Goal: Task Accomplishment & Management: Use online tool/utility

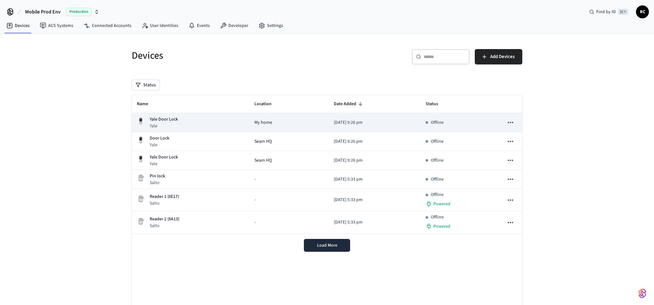
click at [510, 122] on icon "sticky table" at bounding box center [509, 122] width 5 height 1
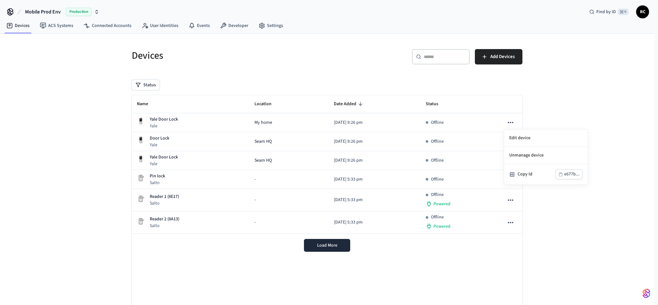
click at [542, 120] on div at bounding box center [329, 152] width 658 height 305
click at [236, 31] on nav "Devices ACS Systems Connected Accounts User Identities Events Developer Settings" at bounding box center [144, 26] width 287 height 15
click at [236, 28] on link "Developer" at bounding box center [234, 26] width 39 height 12
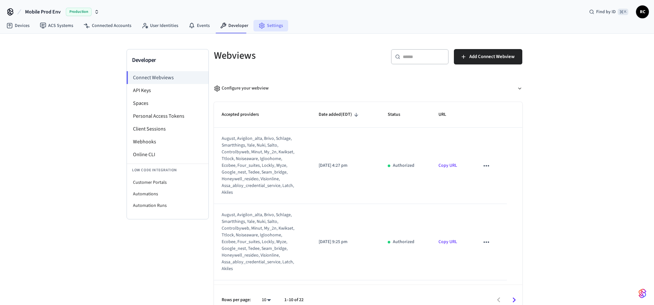
click at [279, 24] on link "Settings" at bounding box center [270, 26] width 35 height 12
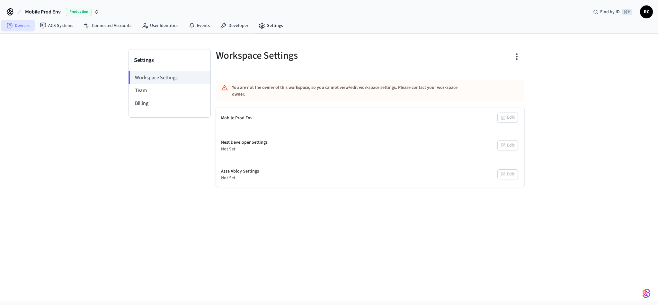
click at [18, 22] on link "Devices" at bounding box center [17, 26] width 33 height 12
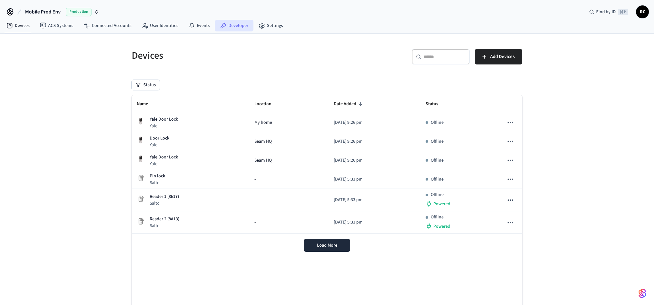
click at [231, 30] on link "Developer" at bounding box center [234, 26] width 39 height 12
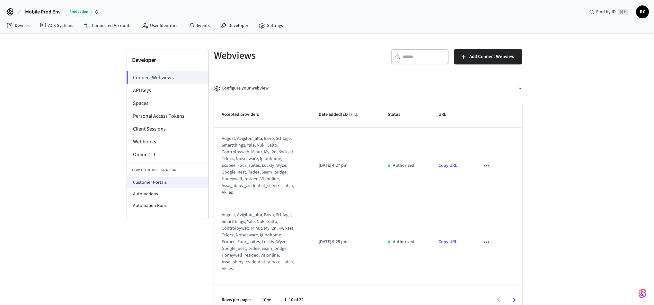
click at [156, 181] on li "Customer Portals" at bounding box center [168, 183] width 82 height 12
select select "**********"
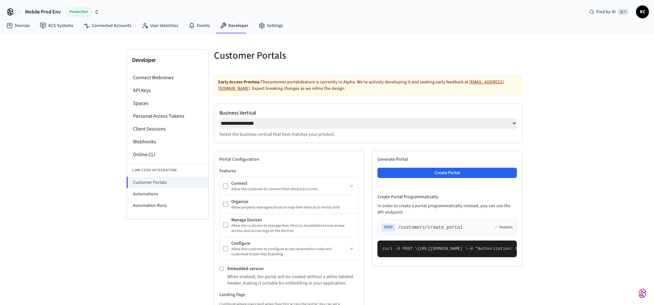
click at [56, 7] on button "Mobile Prod Env Production" at bounding box center [62, 11] width 78 height 13
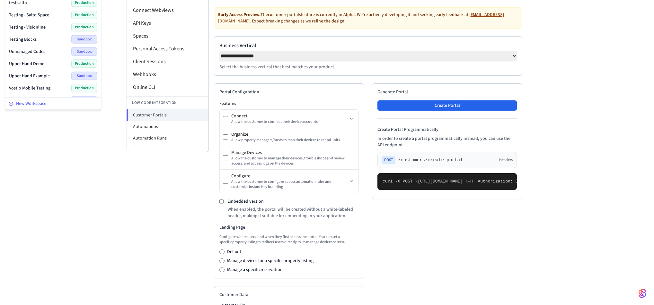
scroll to position [33, 0]
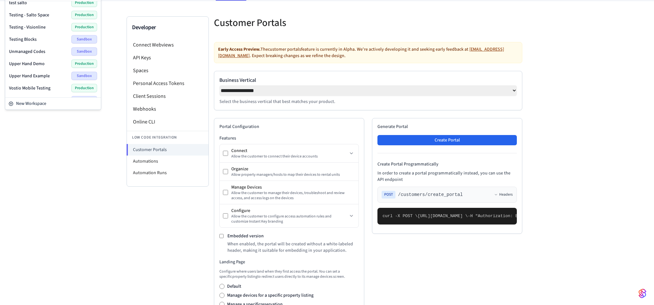
click at [43, 96] on div "Wodify Example Sandbox" at bounding box center [53, 100] width 88 height 8
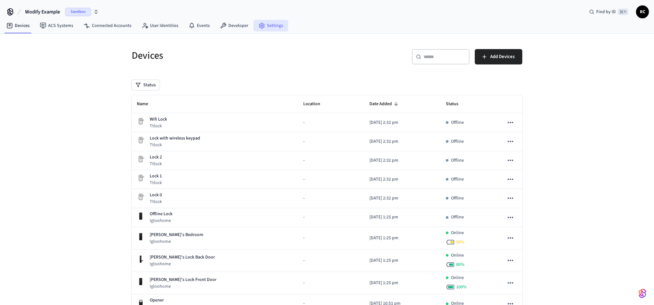
click at [271, 25] on link "Settings" at bounding box center [270, 26] width 35 height 12
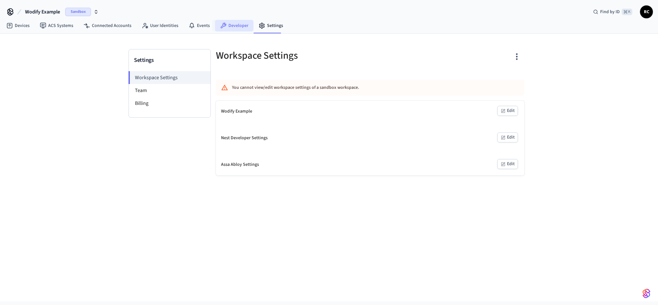
click at [235, 25] on link "Developer" at bounding box center [234, 26] width 39 height 12
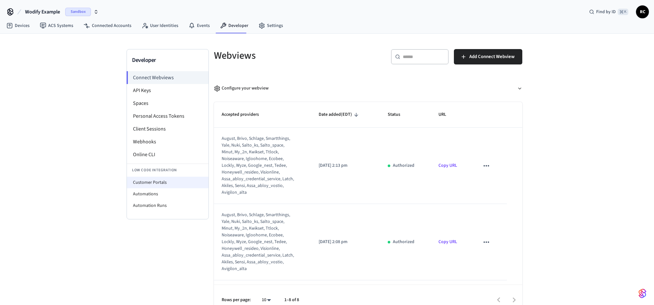
click at [161, 183] on li "Customer Portals" at bounding box center [168, 183] width 82 height 12
select select "**********"
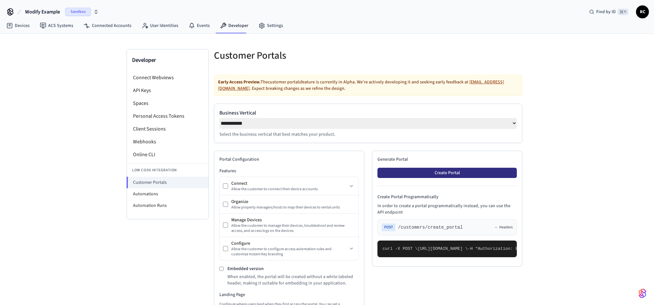
click at [446, 174] on button "Create Portal" at bounding box center [446, 173] width 139 height 10
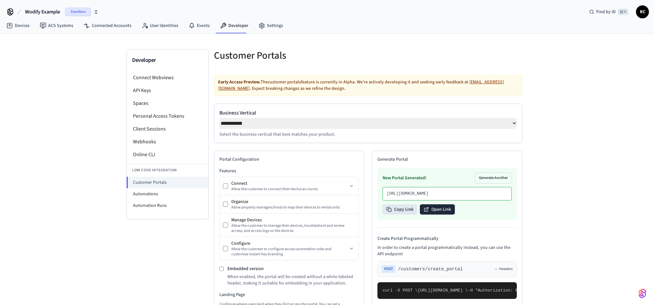
click at [444, 215] on button "Open Link" at bounding box center [437, 210] width 35 height 10
